Goal: Task Accomplishment & Management: Use online tool/utility

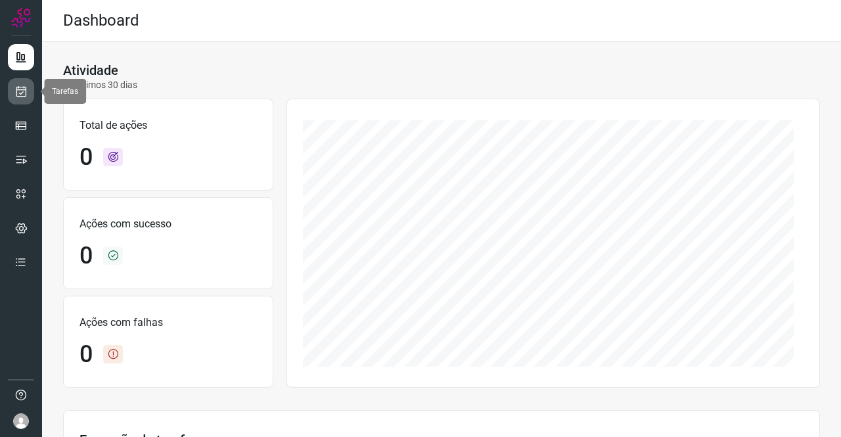
click at [18, 91] on icon at bounding box center [21, 91] width 14 height 13
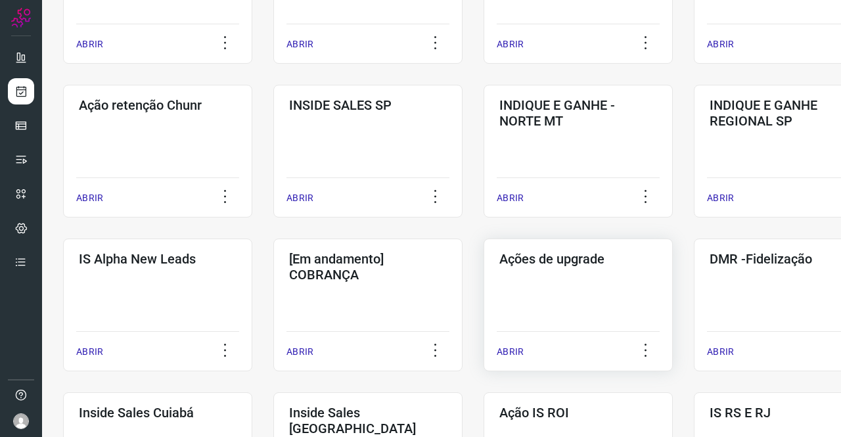
scroll to position [328, 0]
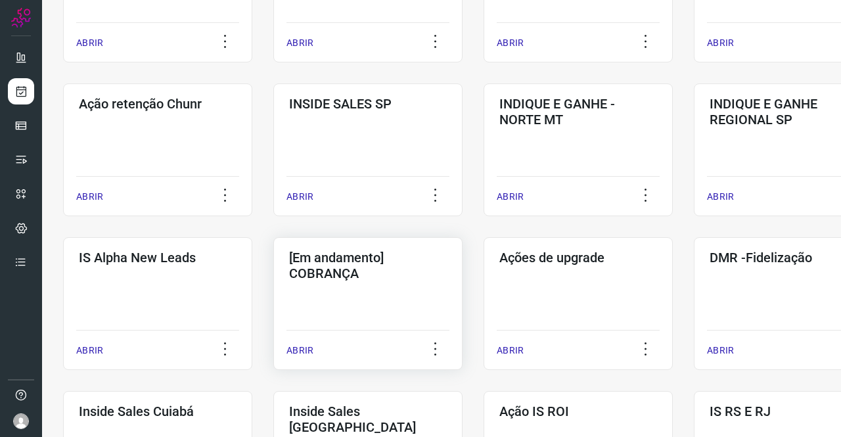
click at [483, 281] on div "[Em andamento] COBRANÇA ABRIR" at bounding box center [577, 303] width 189 height 133
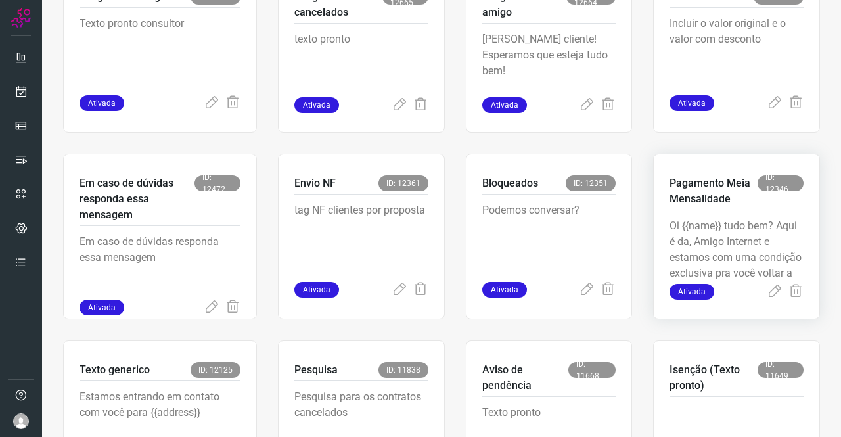
scroll to position [512, 0]
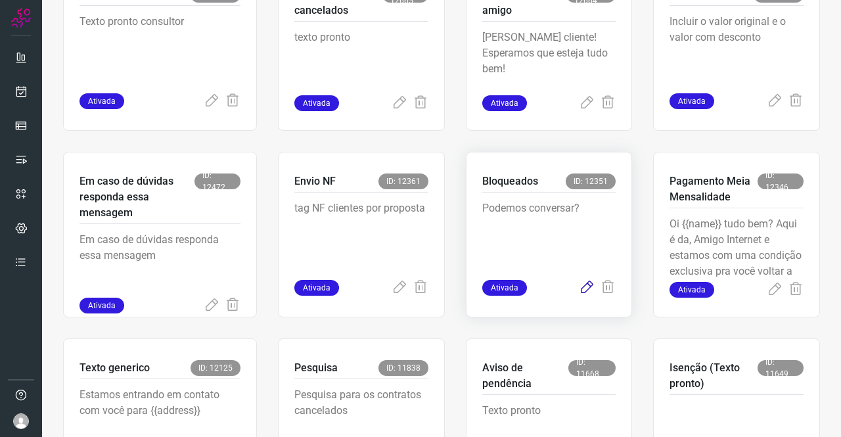
click at [579, 289] on icon at bounding box center [587, 288] width 16 height 16
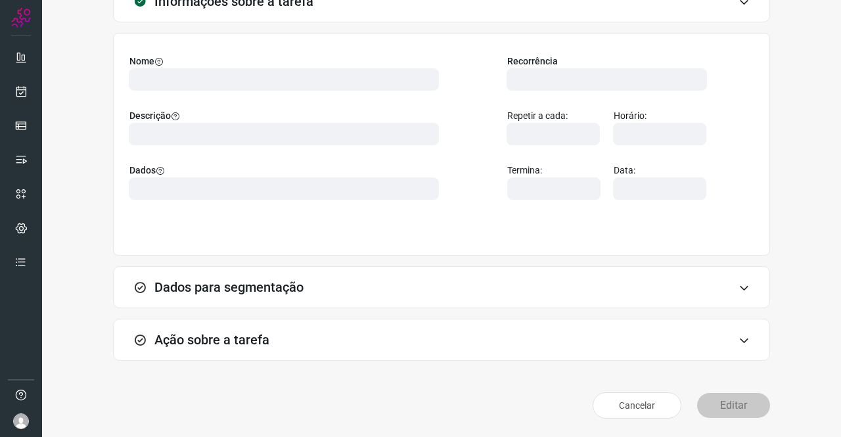
scroll to position [76, 0]
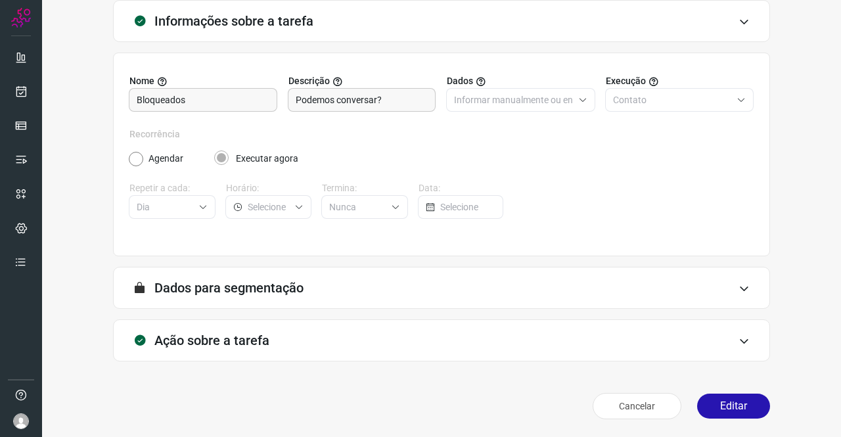
click at [207, 336] on h3 "Ação sobre a tarefa" at bounding box center [211, 340] width 115 height 16
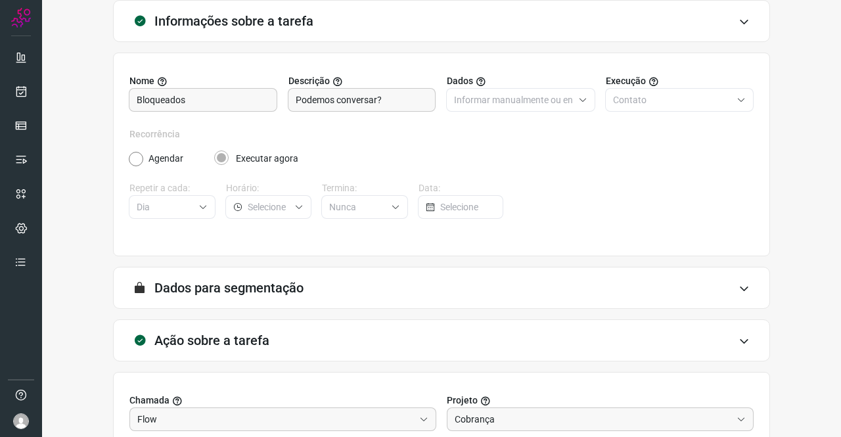
scroll to position [283, 0]
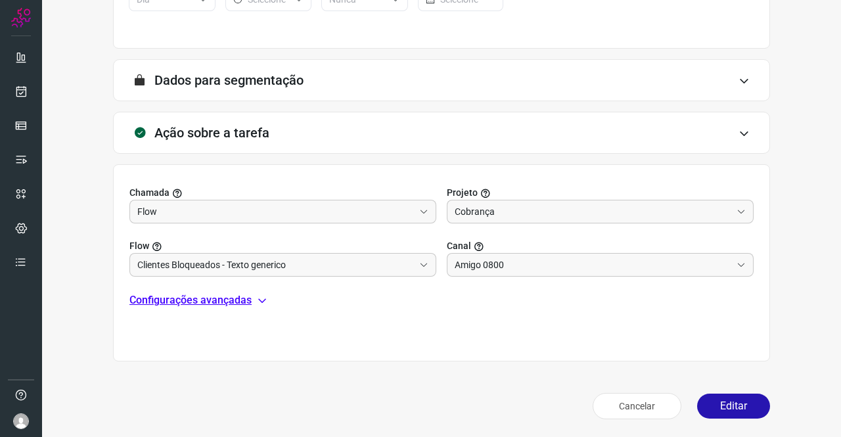
click at [195, 297] on p "Configurações avançadas" at bounding box center [190, 300] width 122 height 16
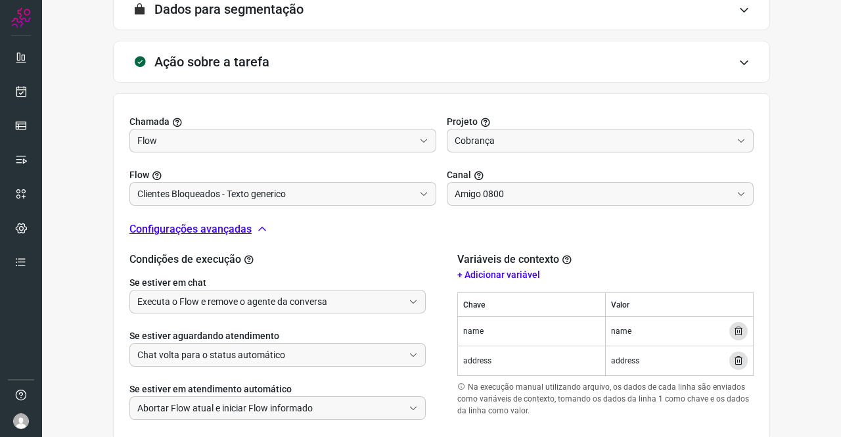
scroll to position [433, 0]
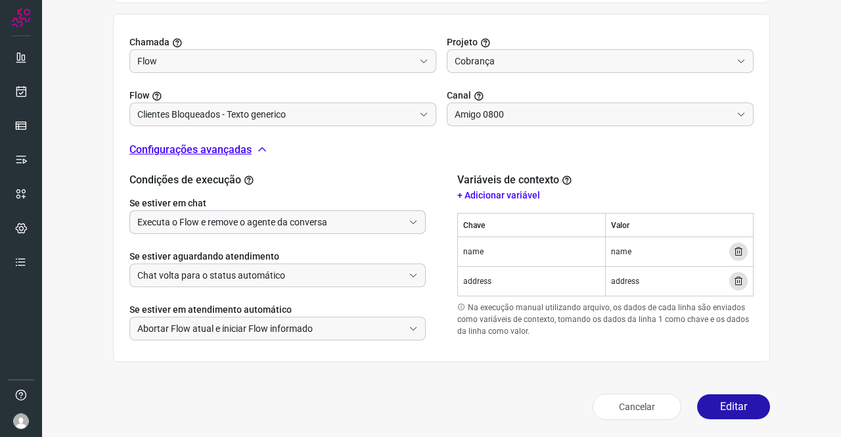
click at [204, 211] on input "Executa o Flow e remove o agente da conversa" at bounding box center [270, 222] width 266 height 22
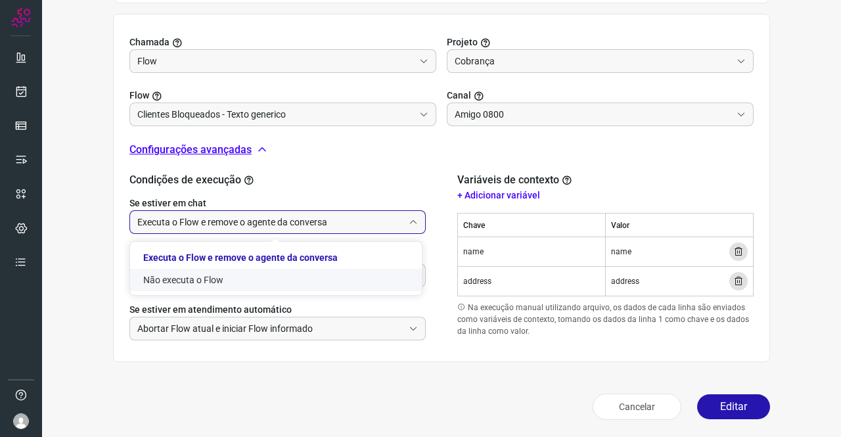
click at [201, 276] on li "Não executa o Flow" at bounding box center [276, 280] width 292 height 22
type input "Não executa o Flow"
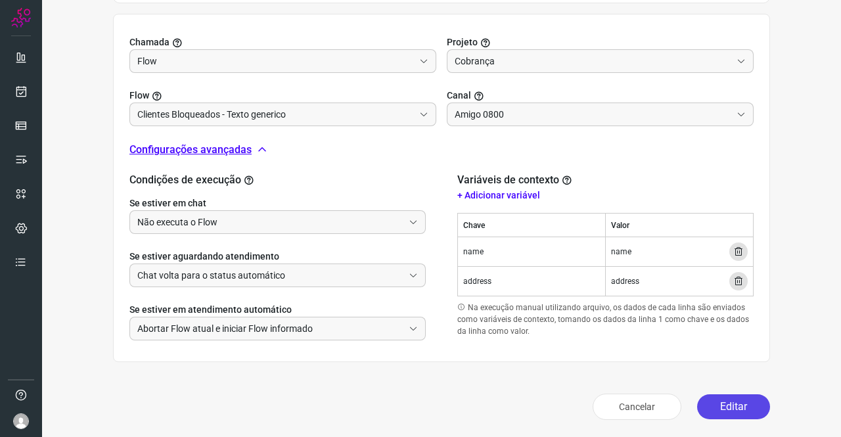
click at [745, 408] on button "Editar" at bounding box center [733, 406] width 73 height 25
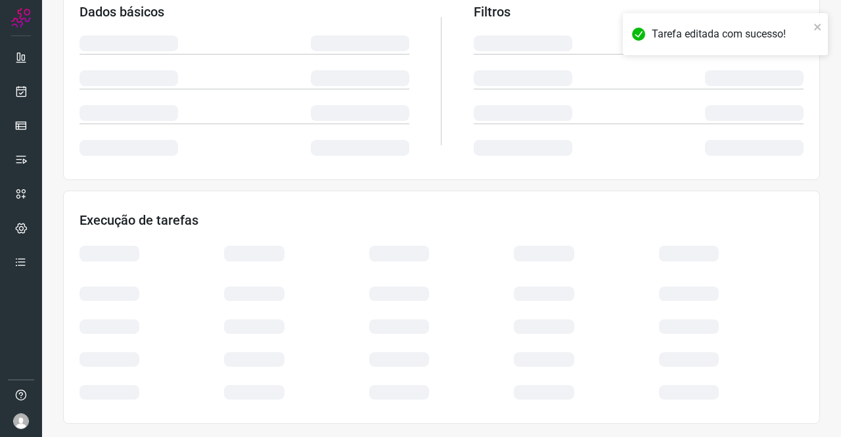
scroll to position [239, 0]
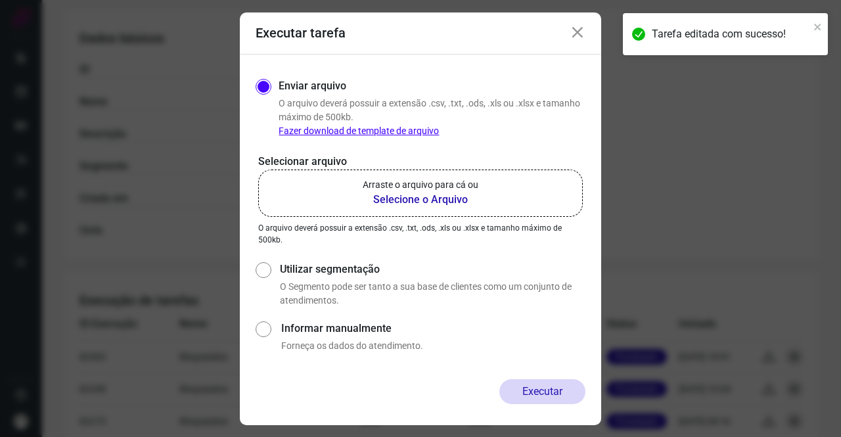
click at [432, 189] on p "Arraste o arquivo para cá ou" at bounding box center [420, 185] width 116 height 14
click at [0, 0] on input "Arraste o arquivo para cá ou Selecione o Arquivo" at bounding box center [0, 0] width 0 height 0
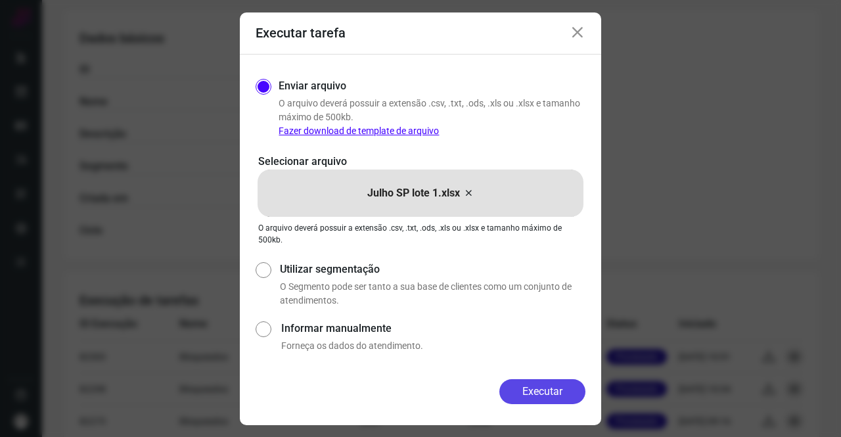
click at [582, 390] on button "Executar" at bounding box center [542, 391] width 86 height 25
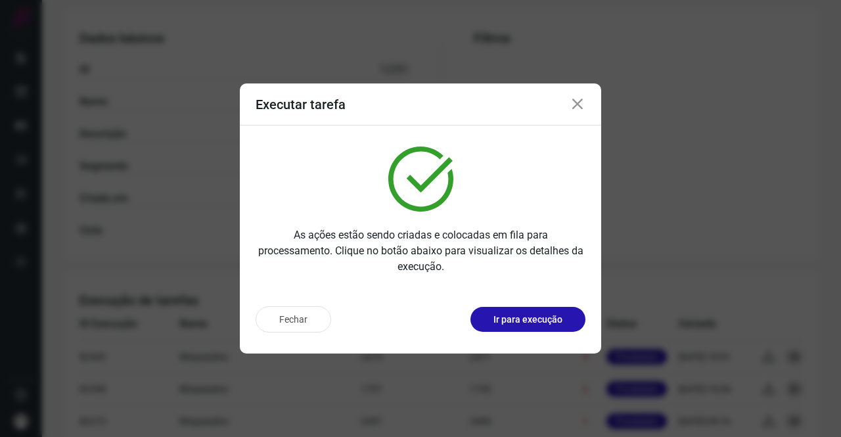
click at [569, 102] on icon at bounding box center [577, 105] width 16 height 16
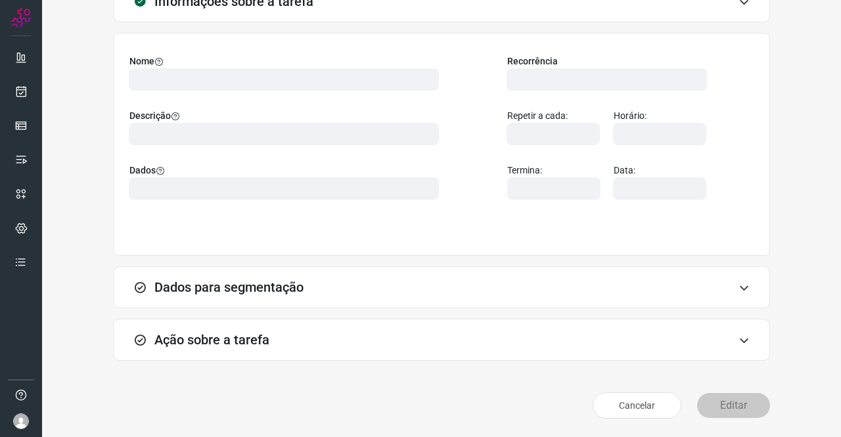
scroll to position [76, 0]
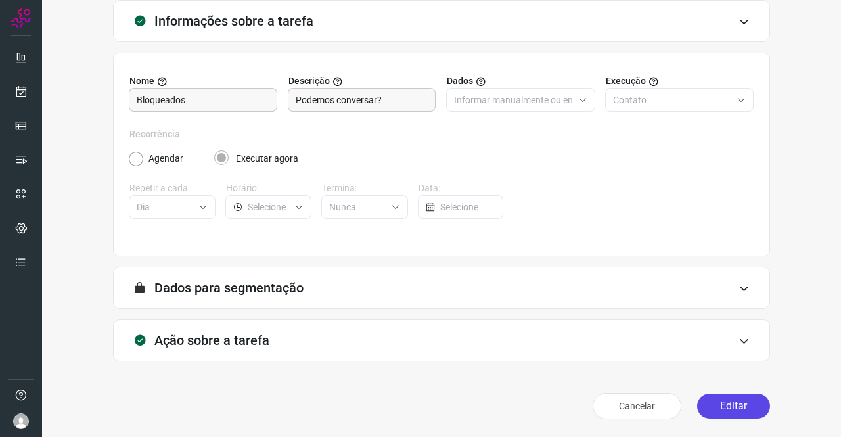
click at [714, 397] on button "Editar" at bounding box center [733, 405] width 73 height 25
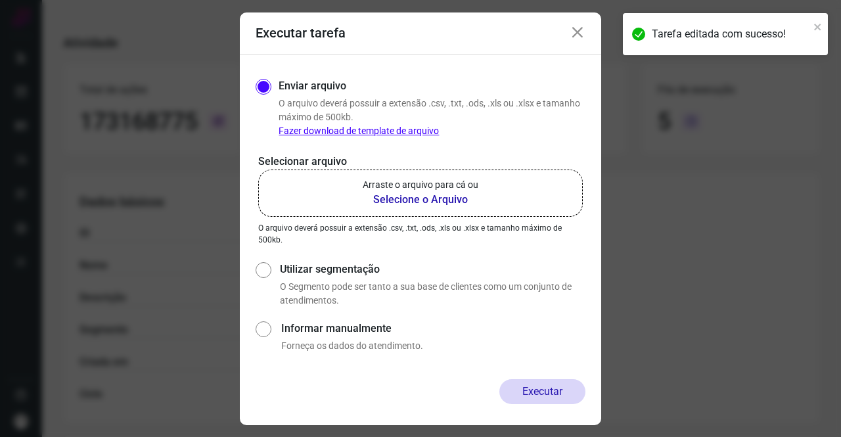
click at [411, 193] on b "Selecione o Arquivo" at bounding box center [420, 200] width 116 height 16
click at [0, 0] on input "Arraste o arquivo para cá ou Selecione o Arquivo" at bounding box center [0, 0] width 0 height 0
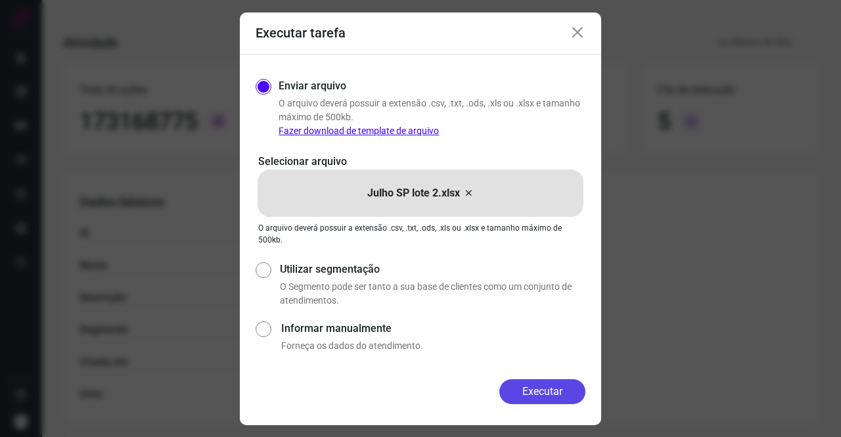
click at [557, 386] on button "Executar" at bounding box center [542, 391] width 86 height 25
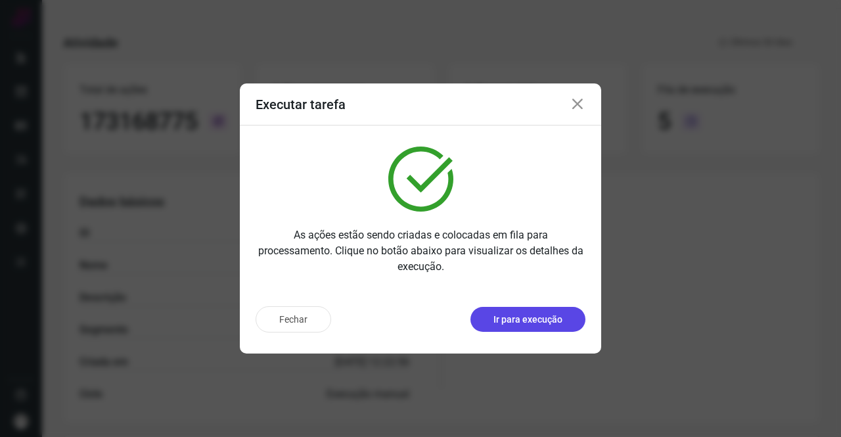
click at [538, 318] on p "Ir para execução" at bounding box center [527, 320] width 69 height 14
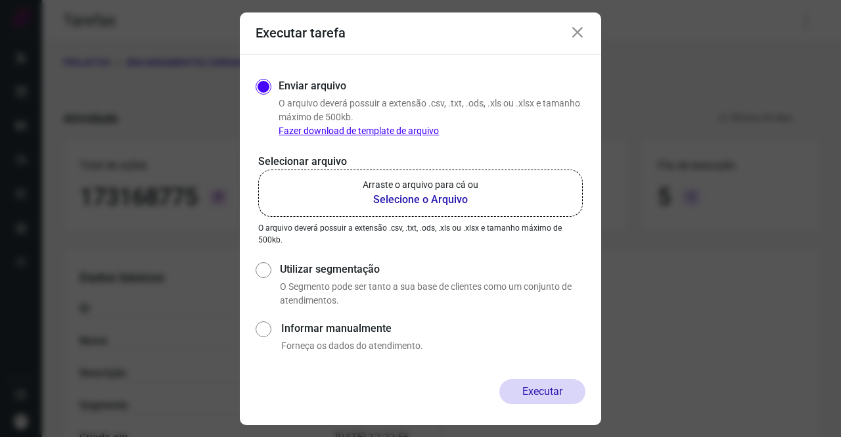
click at [427, 187] on p "Arraste o arquivo para cá ou" at bounding box center [420, 185] width 116 height 14
click at [0, 0] on input "Arraste o arquivo para cá ou Selecione o Arquivo" at bounding box center [0, 0] width 0 height 0
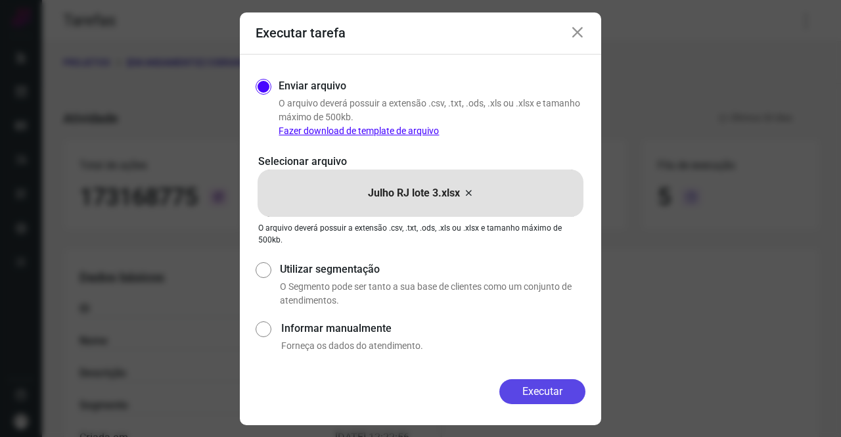
click at [556, 382] on button "Executar" at bounding box center [542, 391] width 86 height 25
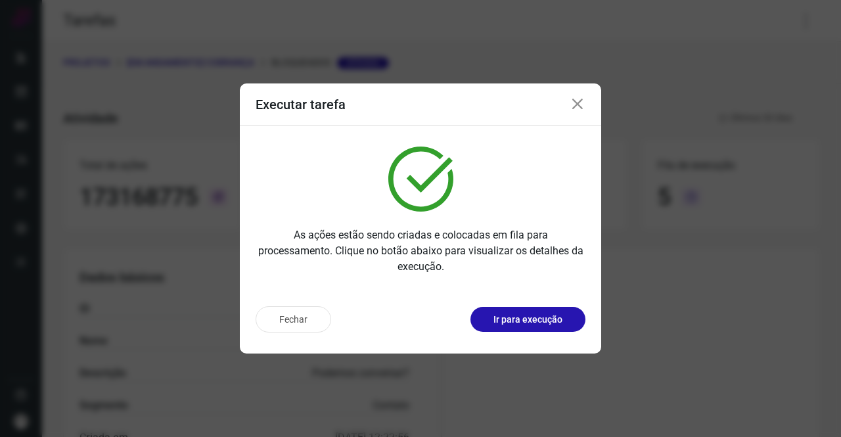
click at [574, 100] on icon at bounding box center [577, 105] width 16 height 16
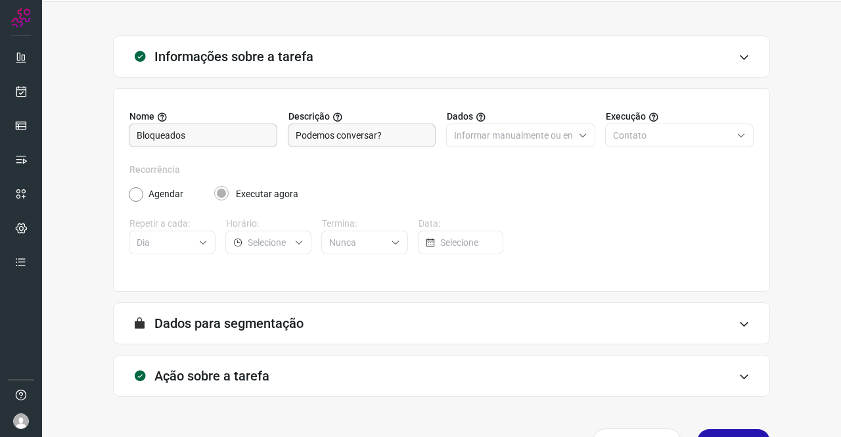
scroll to position [76, 0]
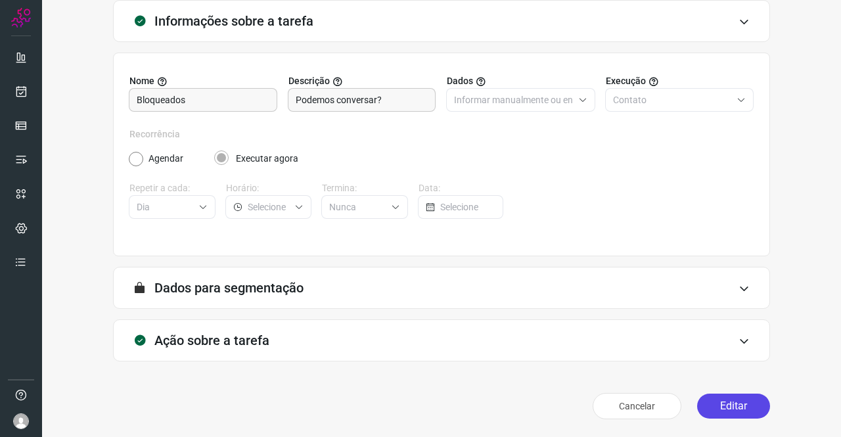
click at [722, 405] on button "Editar" at bounding box center [733, 405] width 73 height 25
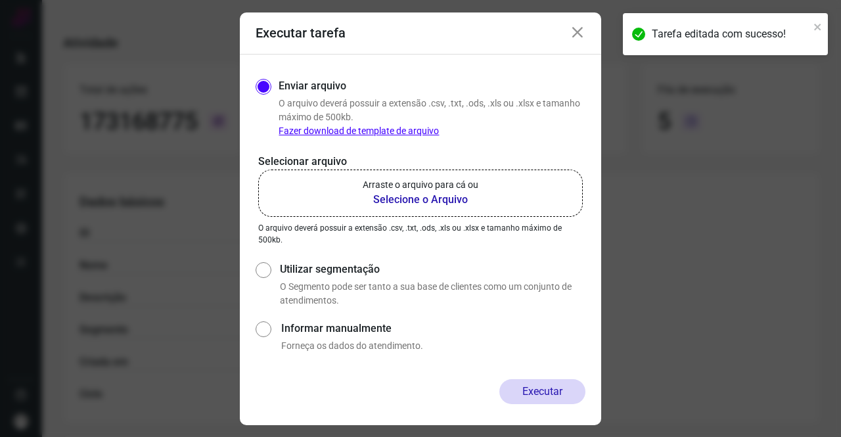
click at [449, 185] on p "Arraste o arquivo para cá ou" at bounding box center [420, 185] width 116 height 14
click at [0, 0] on input "Arraste o arquivo para cá ou Selecione o Arquivo" at bounding box center [0, 0] width 0 height 0
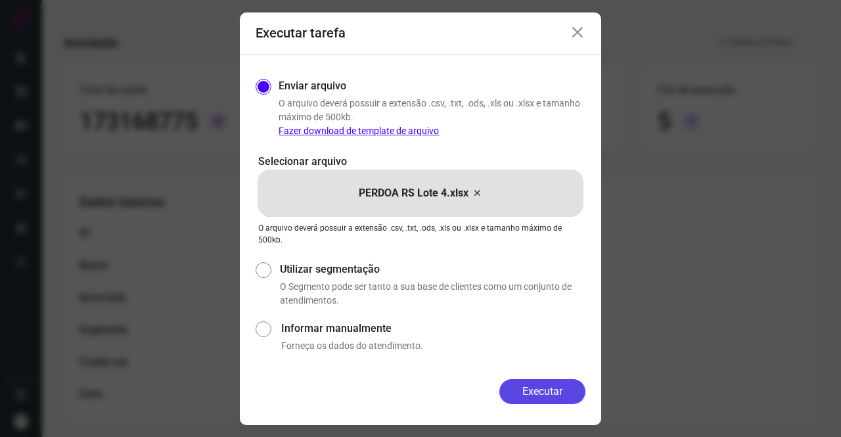
click at [541, 385] on button "Executar" at bounding box center [542, 391] width 86 height 25
